Goal: Information Seeking & Learning: Learn about a topic

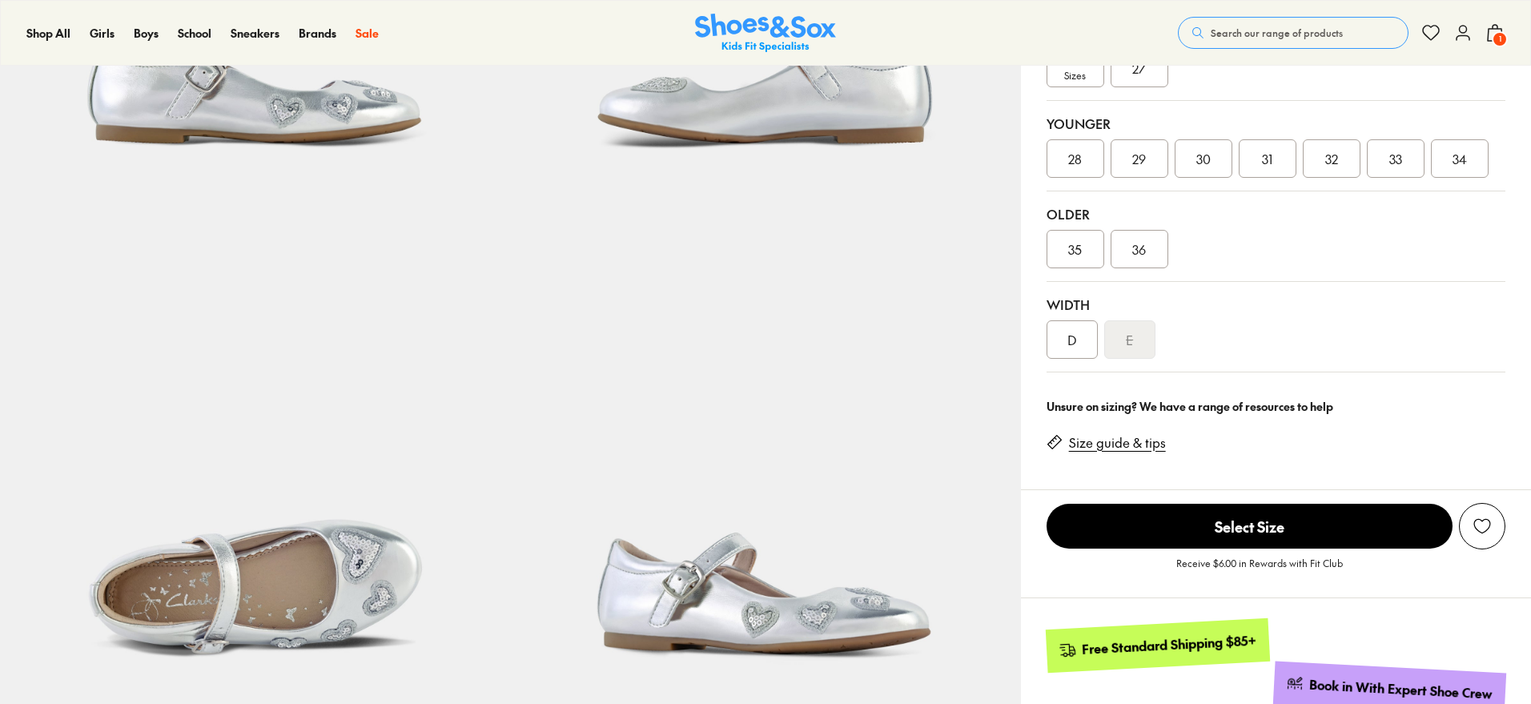
select select "*"
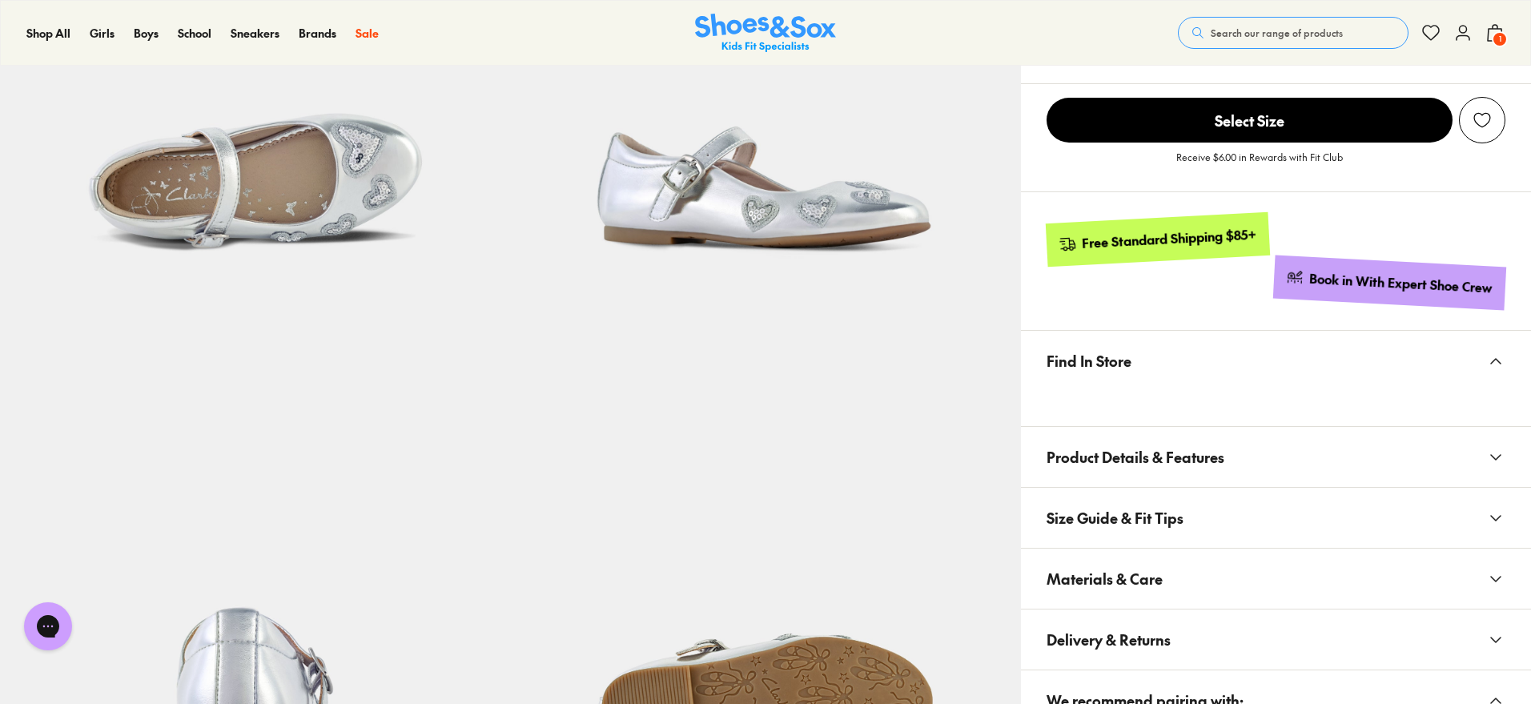
scroll to position [901, 0]
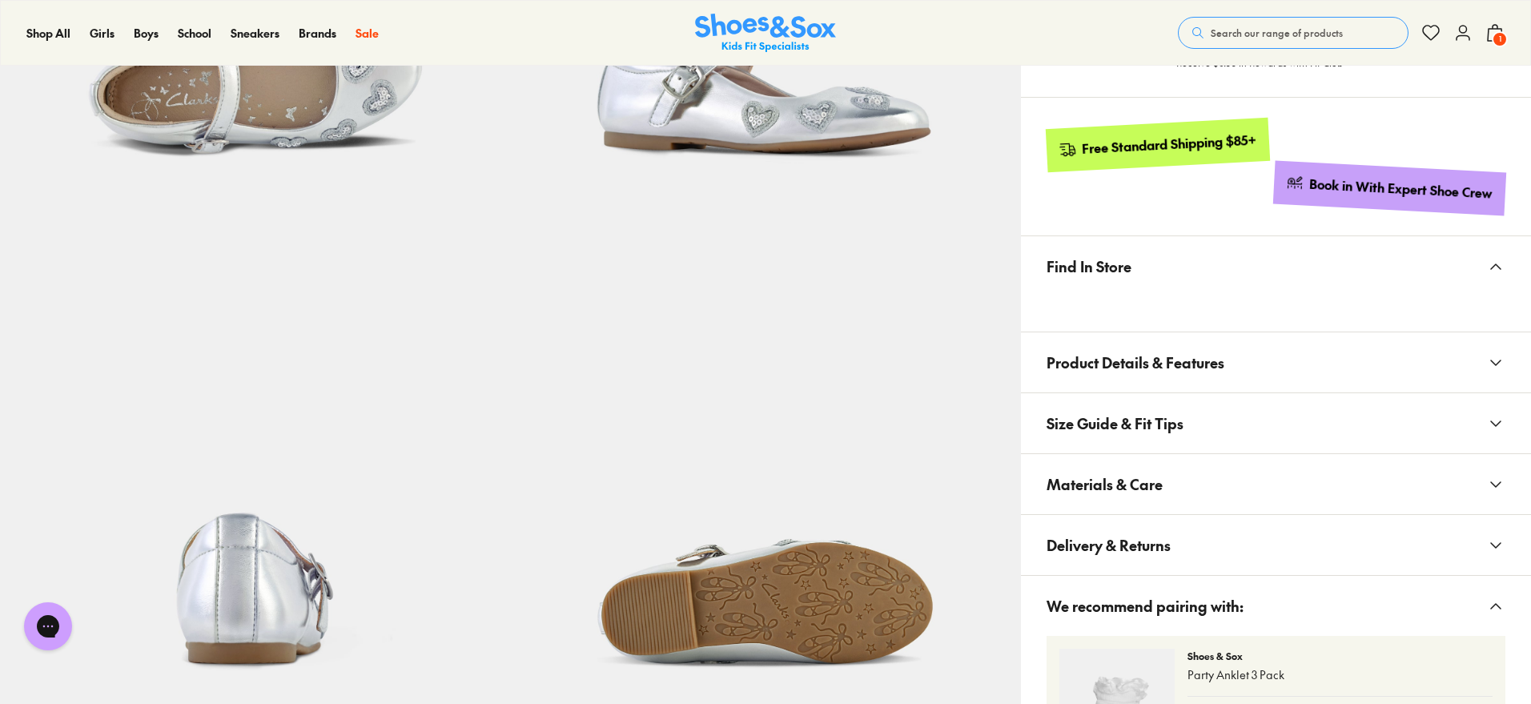
click at [1128, 371] on span "Product Details & Features" at bounding box center [1136, 362] width 178 height 47
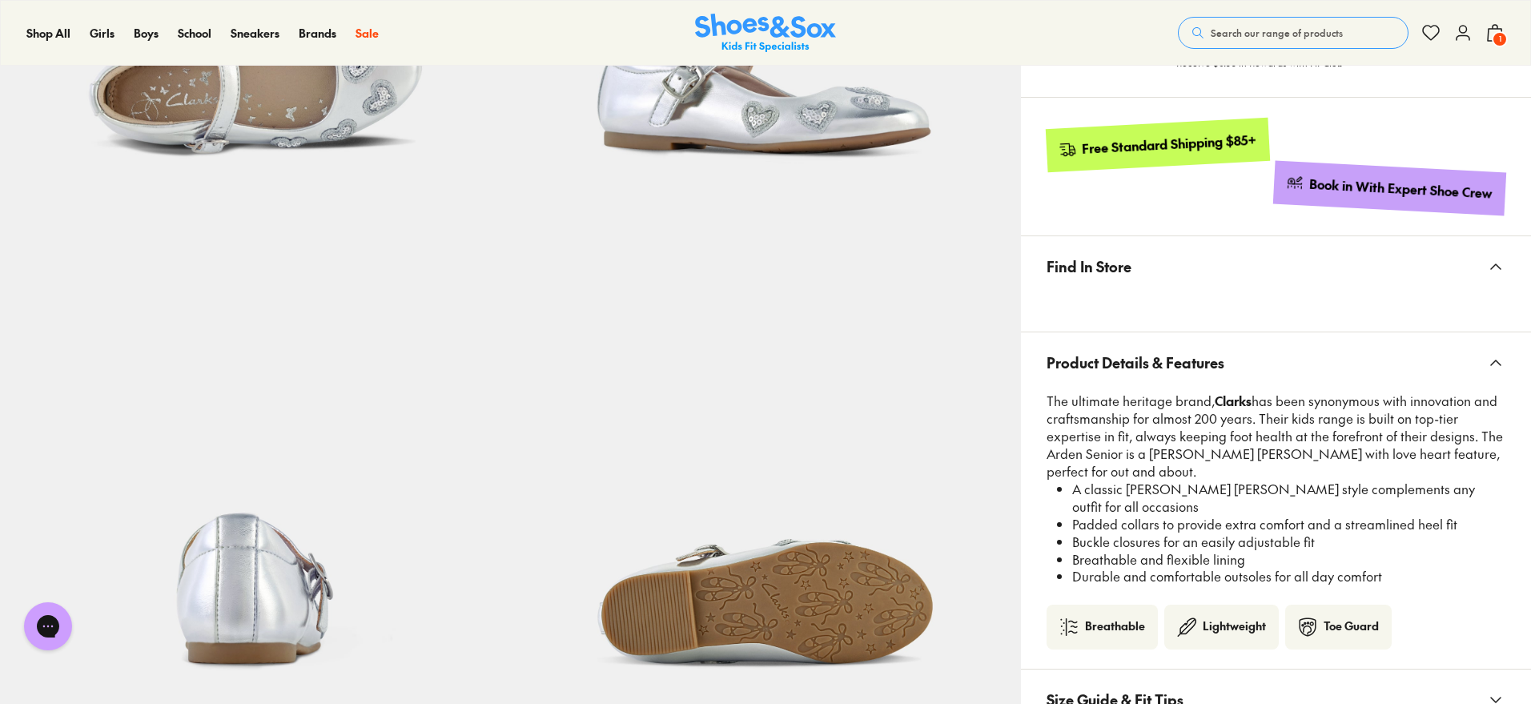
click at [1130, 362] on span "Product Details & Features" at bounding box center [1136, 362] width 178 height 47
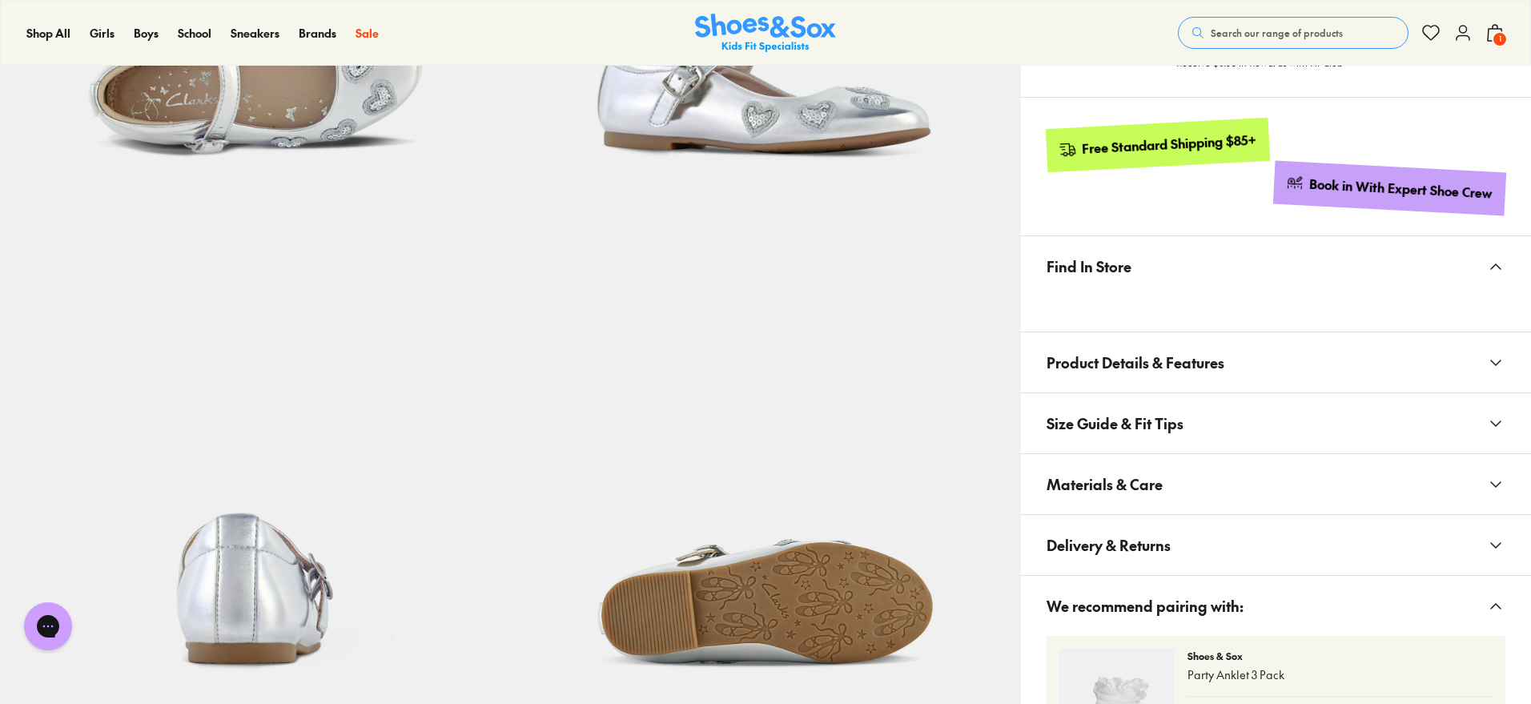
click at [1127, 413] on span "Size Guide & Fit Tips" at bounding box center [1115, 423] width 137 height 47
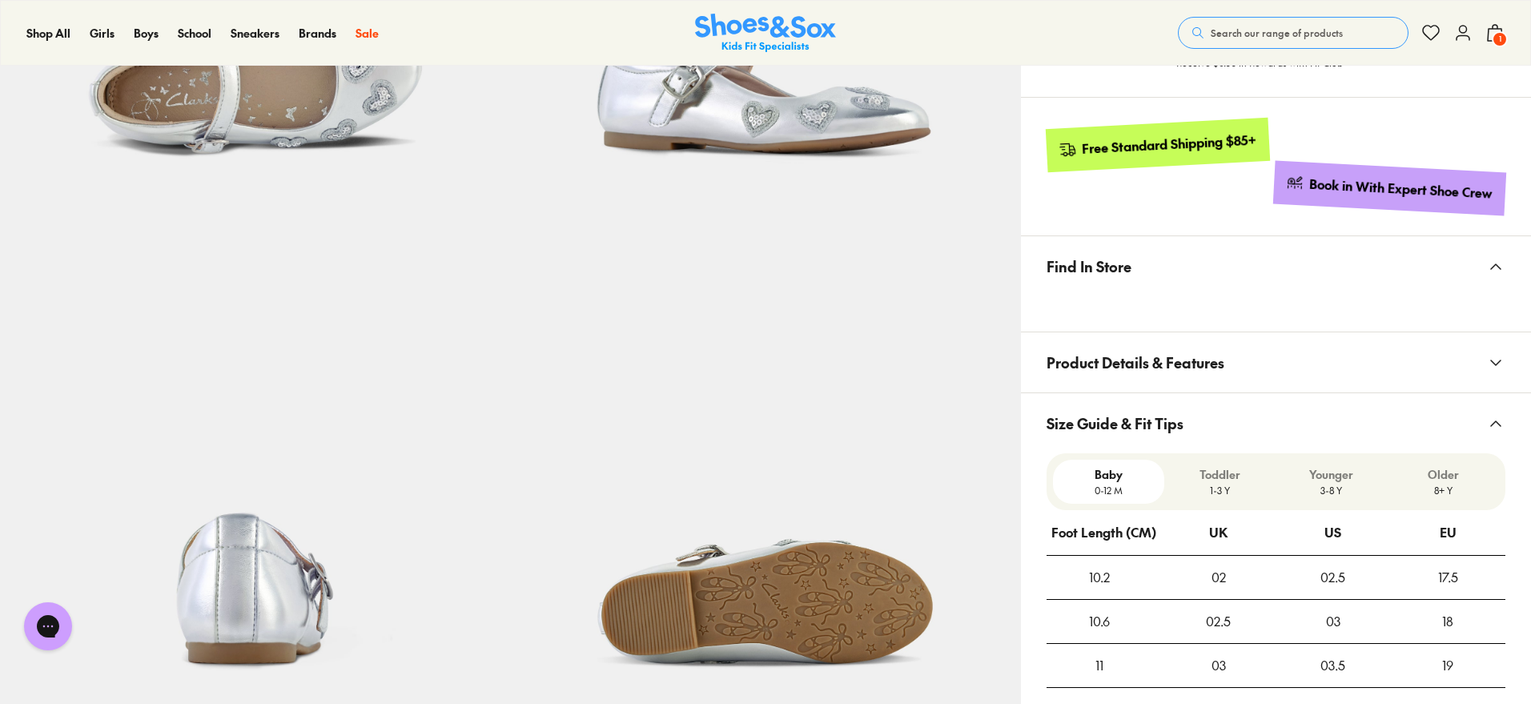
click at [1127, 412] on span "Size Guide & Fit Tips" at bounding box center [1115, 423] width 137 height 47
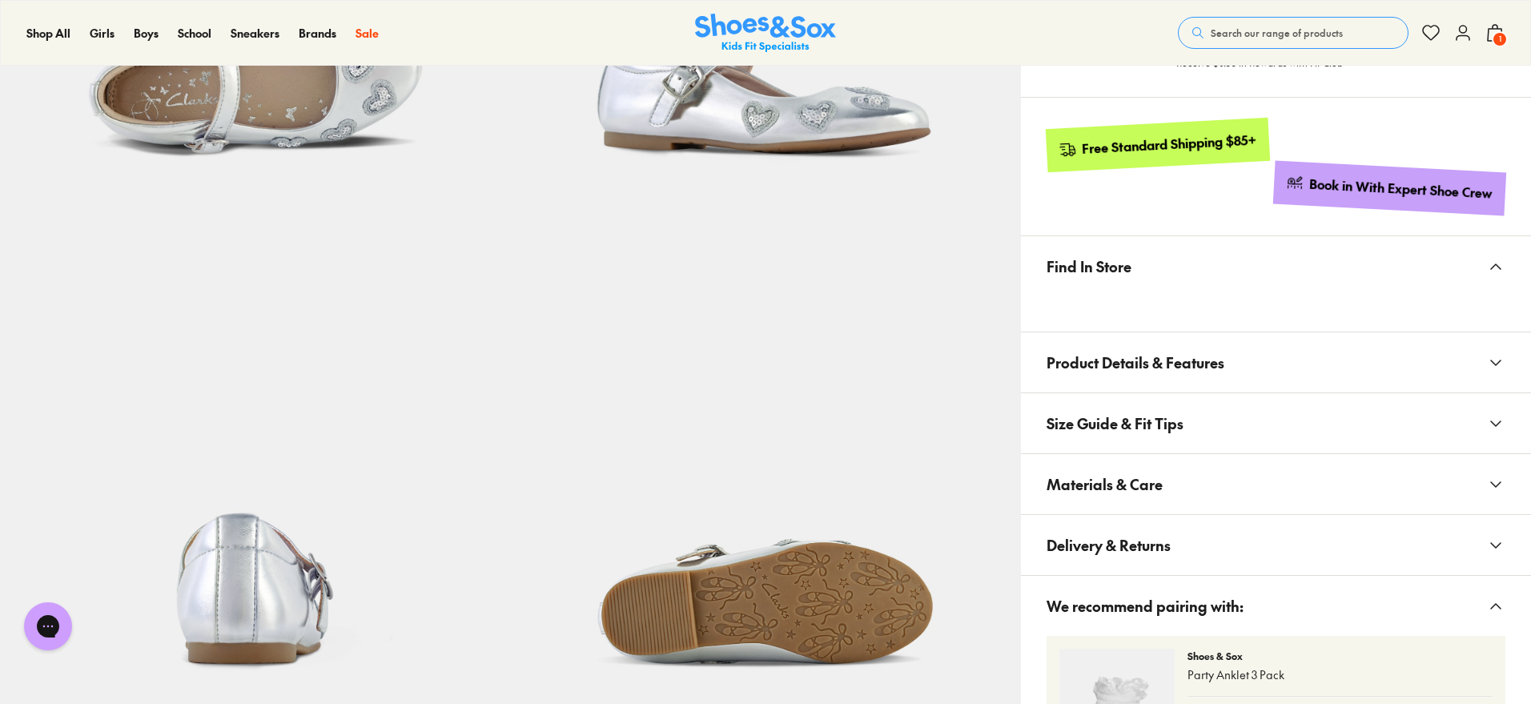
click at [1121, 486] on span "Materials & Care" at bounding box center [1105, 483] width 116 height 47
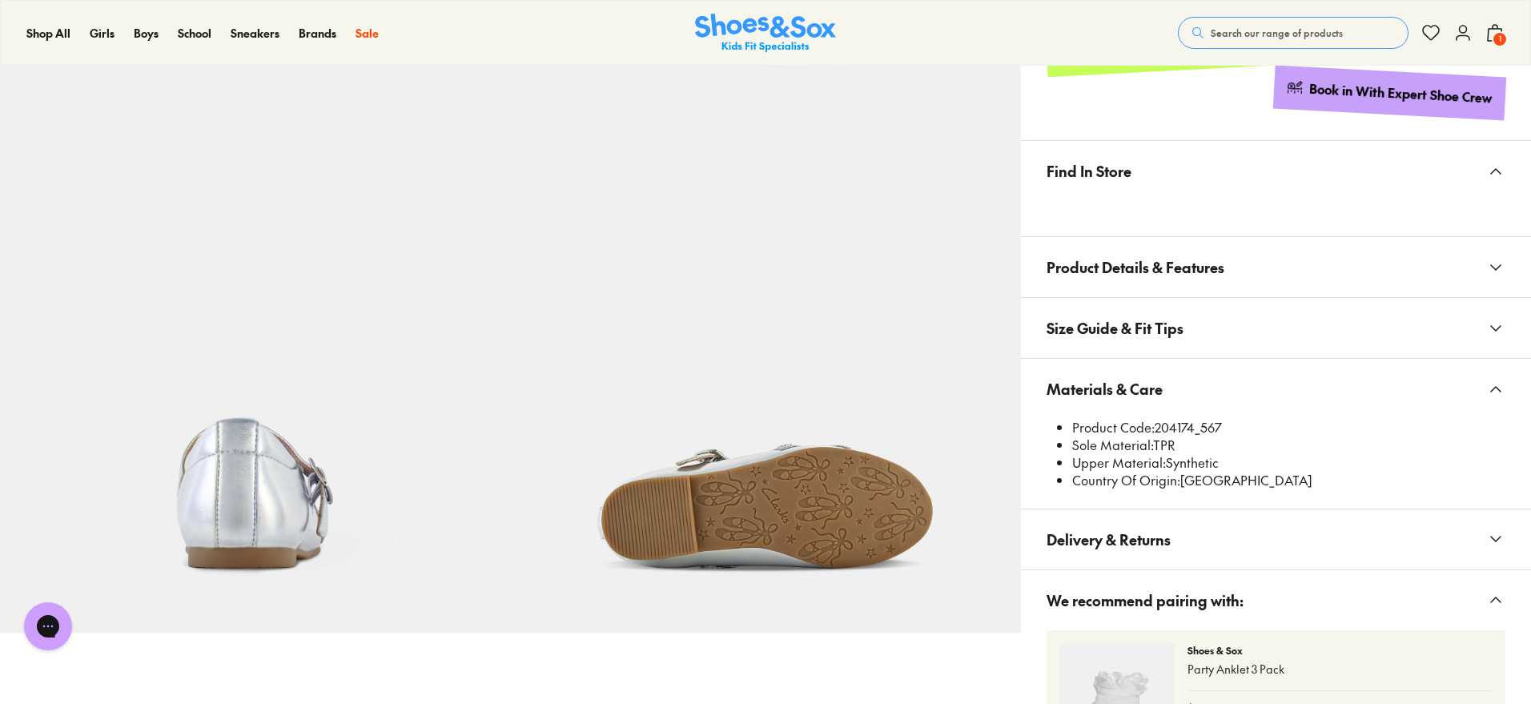
scroll to position [1001, 0]
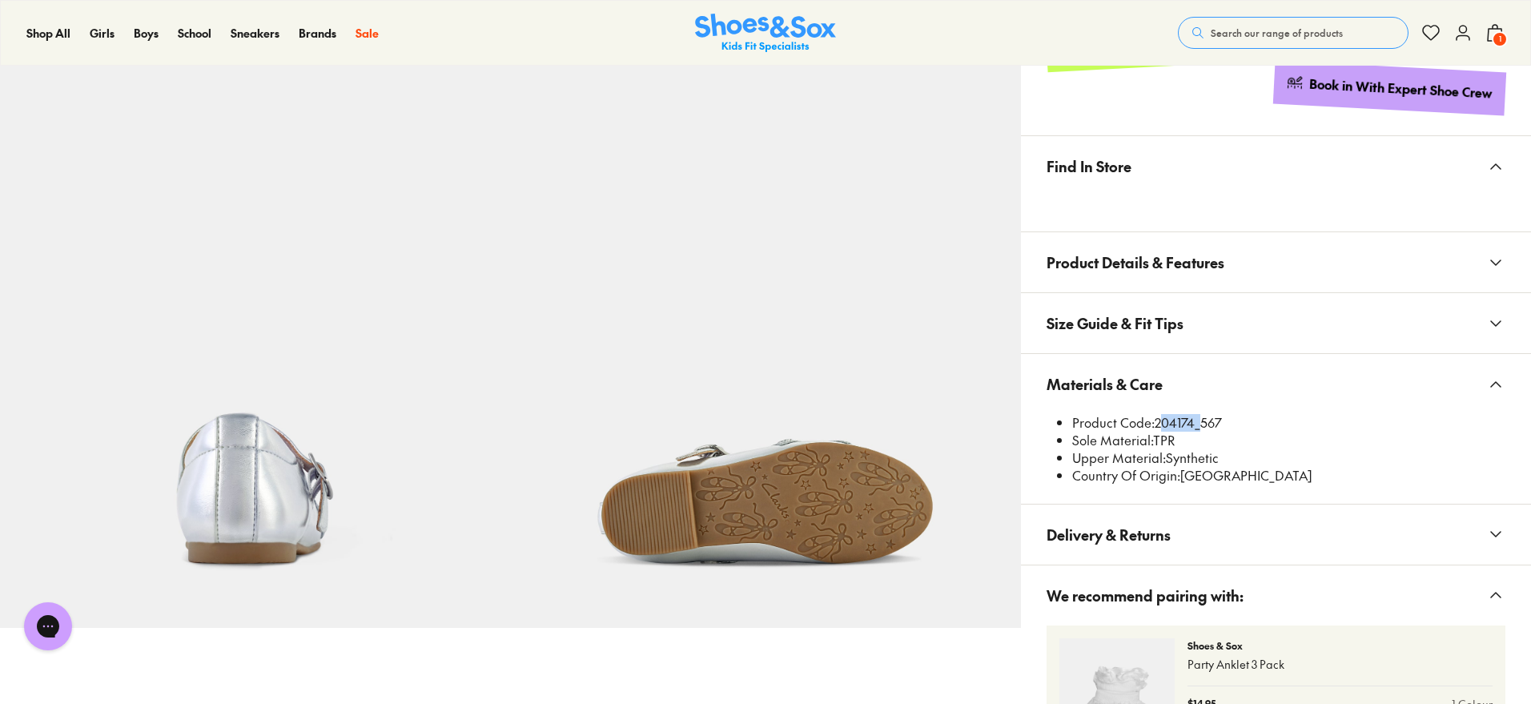
drag, startPoint x: 1156, startPoint y: 423, endPoint x: 1192, endPoint y: 423, distance: 36.8
click at [1192, 423] on li "Product Code: 204174_567" at bounding box center [1288, 423] width 433 height 18
copy li "204174"
